Goal: Find specific page/section: Find specific page/section

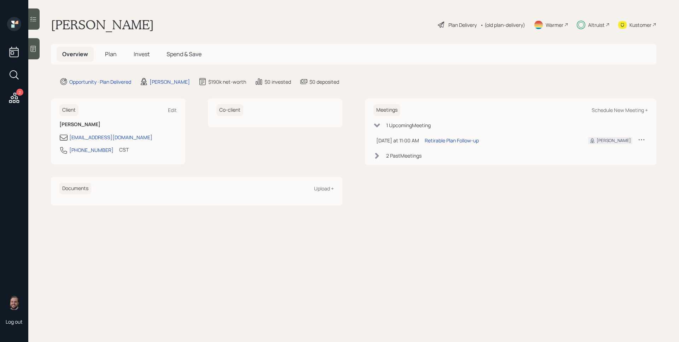
click at [113, 57] on span "Plan" at bounding box center [111, 54] width 12 height 8
